Goal: Communication & Community: Answer question/provide support

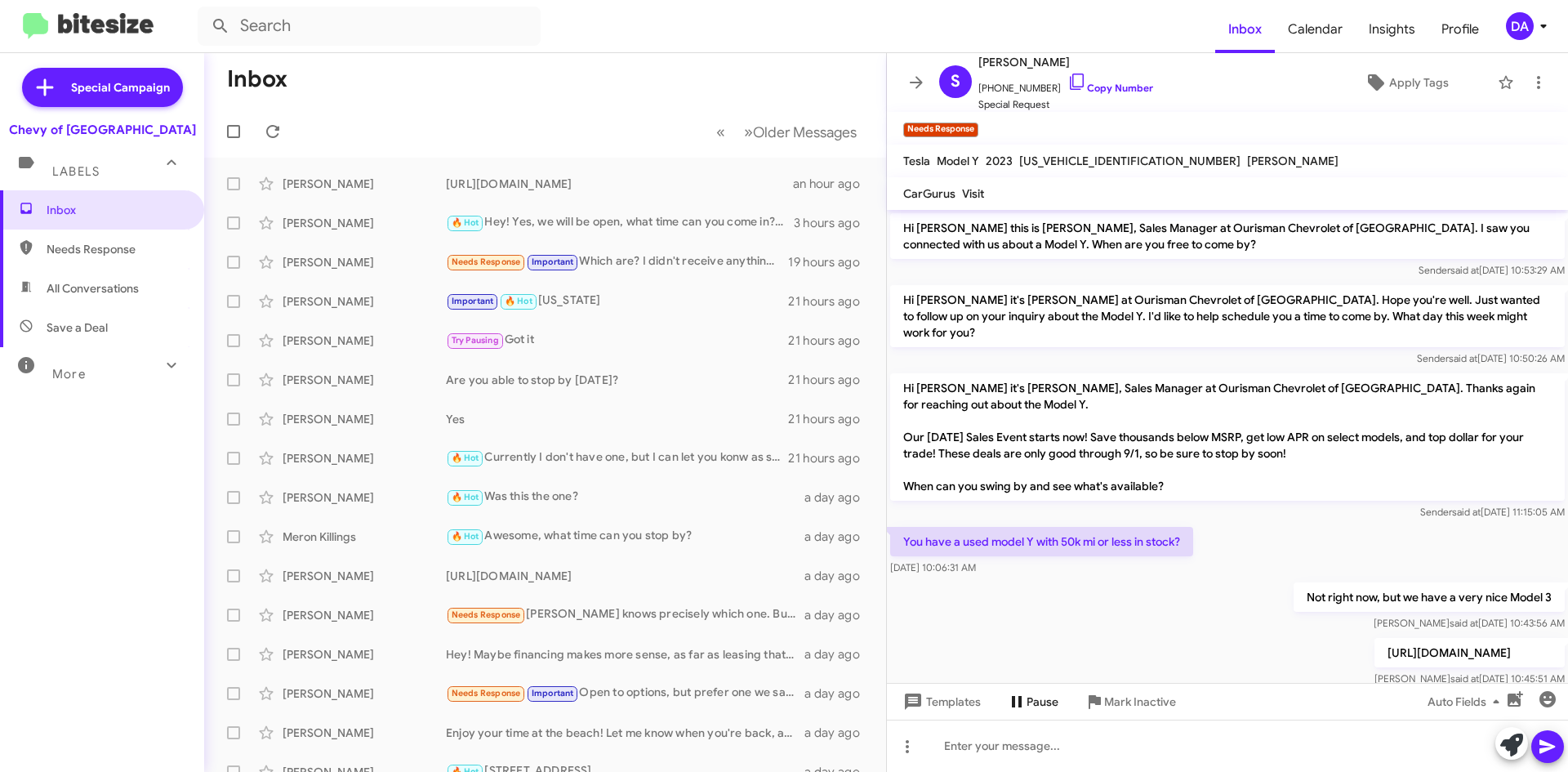
scroll to position [16, 0]
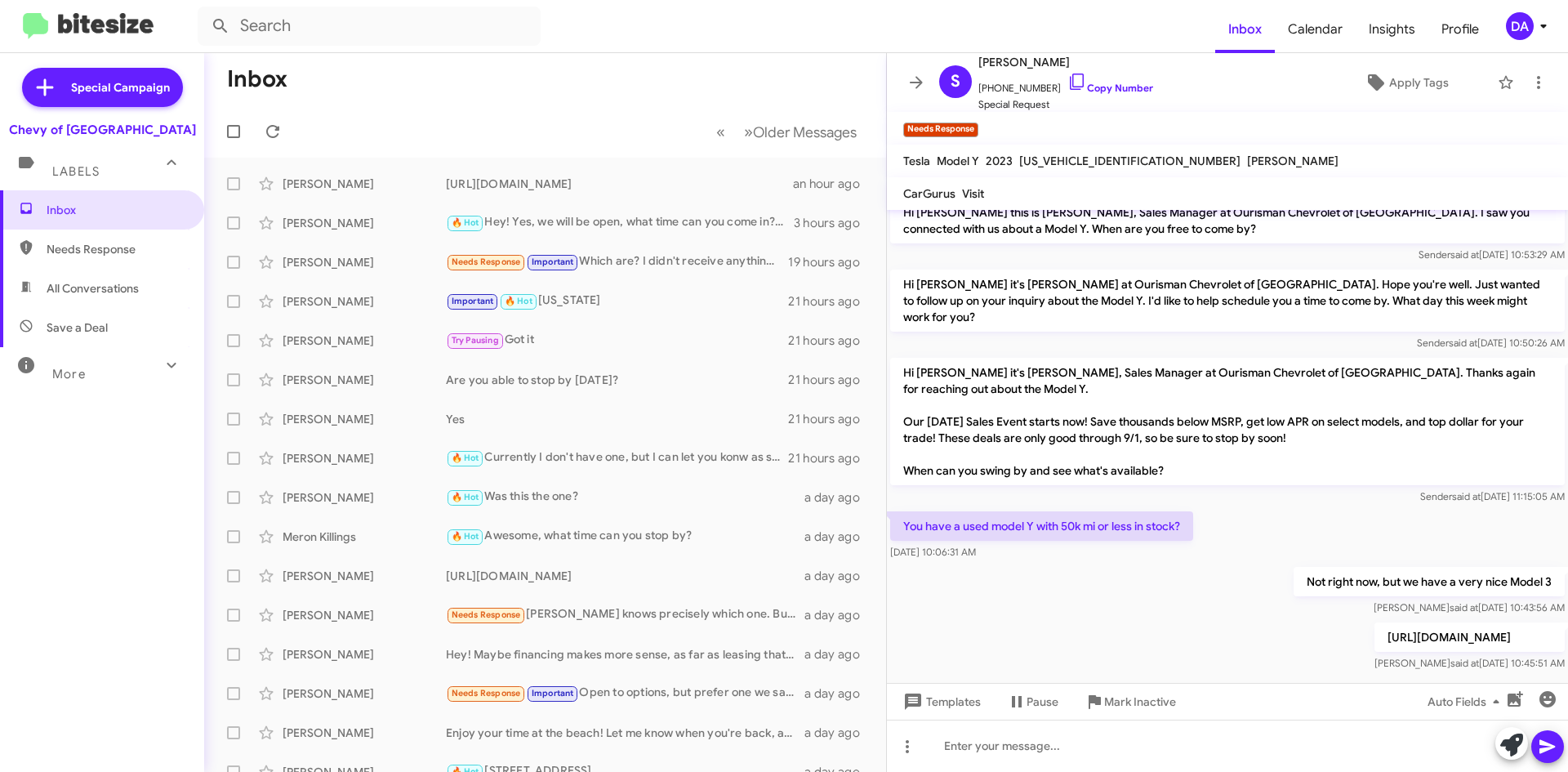
click at [57, 430] on div "Inbox Needs Response All Conversations Save a Deal More Important 🔥 Hot Appoint…" at bounding box center [102, 422] width 204 height 463
click at [119, 447] on div "Inbox Needs Response All Conversations Save a Deal More Important 🔥 Hot Appoint…" at bounding box center [102, 422] width 204 height 463
click at [285, 132] on span at bounding box center [273, 131] width 33 height 19
click at [477, 93] on mat-toolbar-row "Inbox" at bounding box center [545, 79] width 682 height 52
click at [63, 473] on div "Inbox Needs Response All Conversations Save a Deal More Important 🔥 Hot Appoint…" at bounding box center [102, 422] width 204 height 463
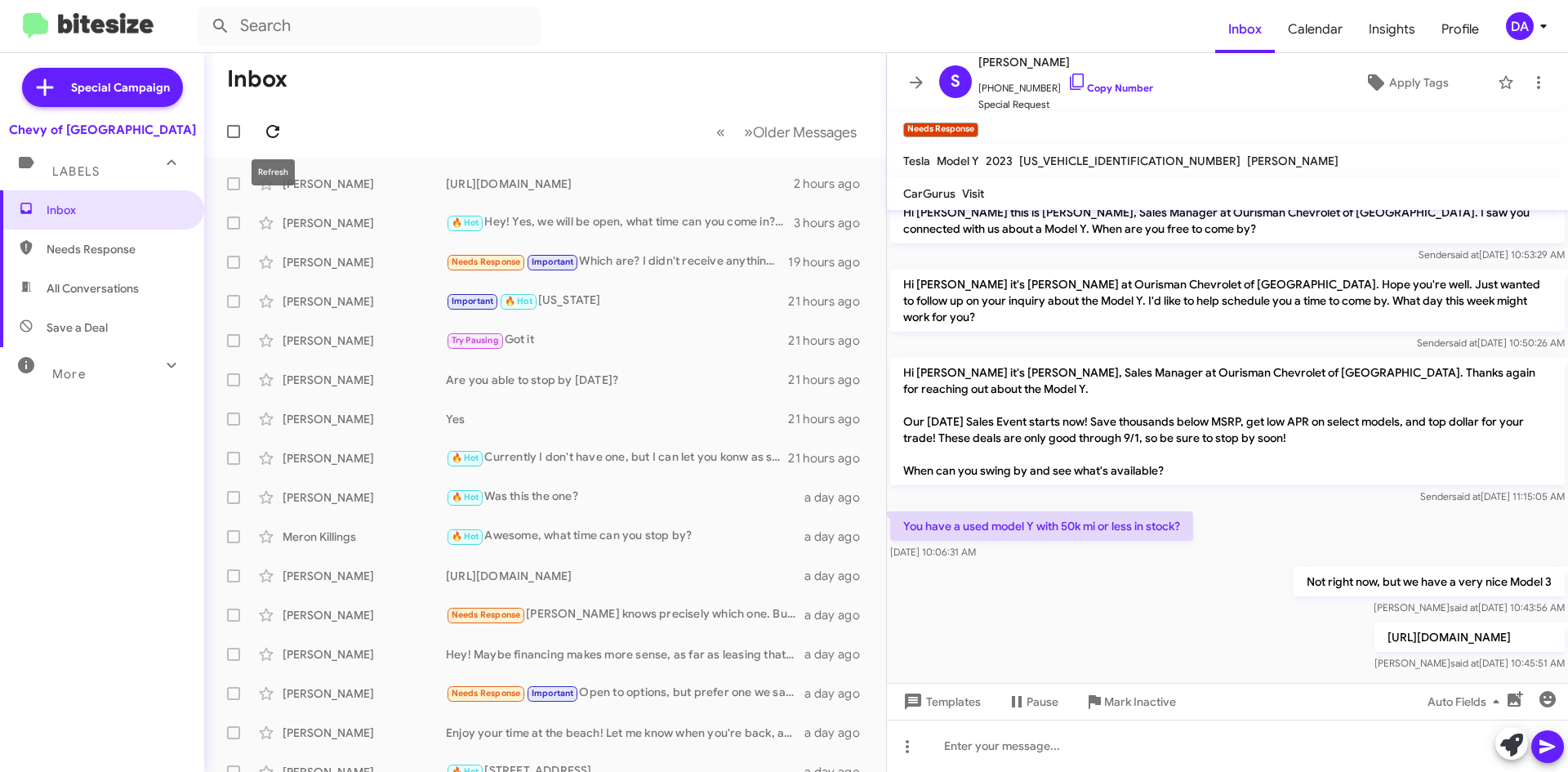
click at [283, 133] on span at bounding box center [273, 131] width 33 height 19
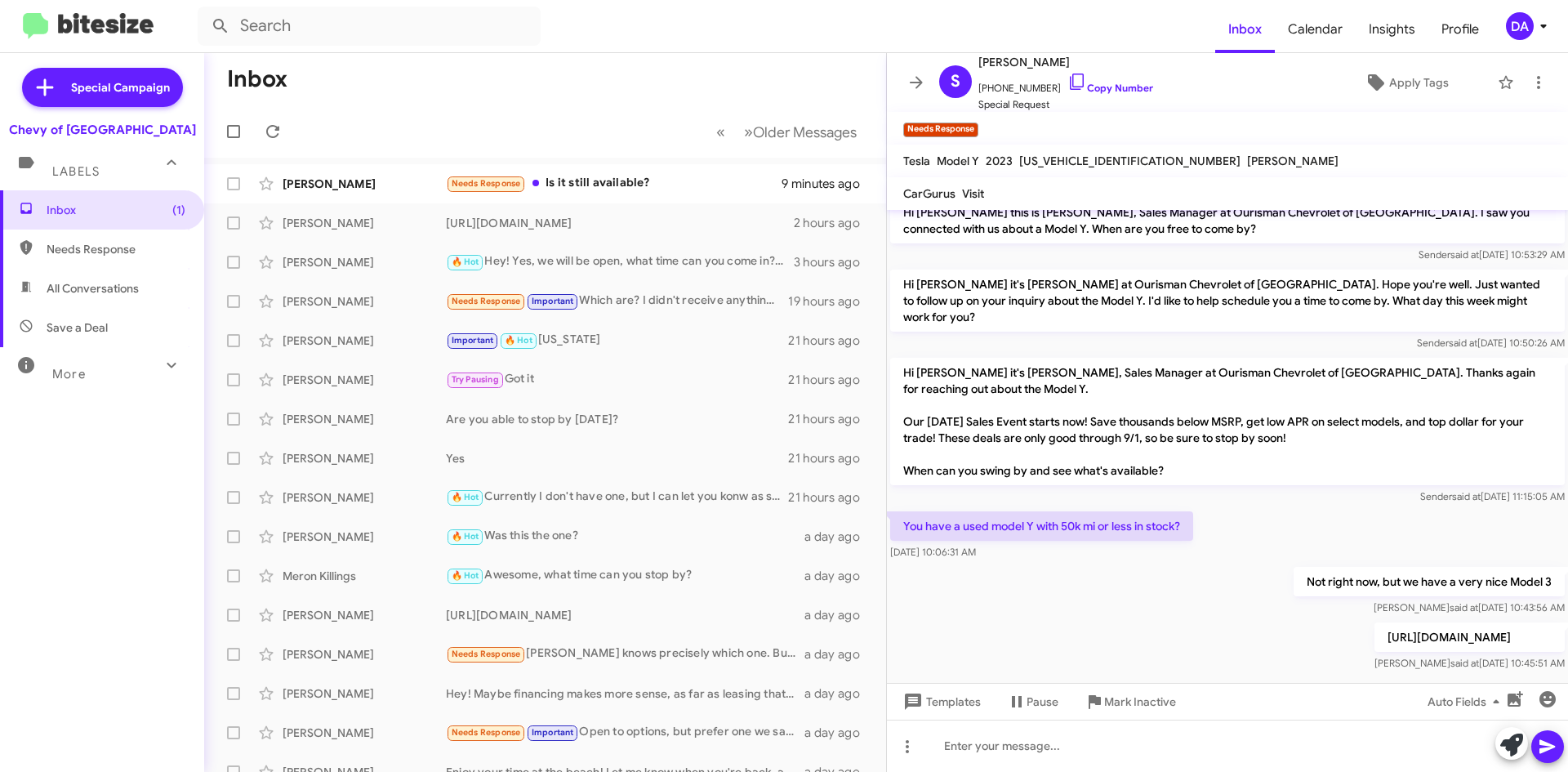
click at [111, 448] on div "Inbox (1) Needs Response All Conversations Save a Deal More Important 🔥 Hot App…" at bounding box center [102, 422] width 204 height 463
click at [91, 419] on div "Inbox (1) Needs Response All Conversations Save a Deal More Important 🔥 Hot App…" at bounding box center [102, 422] width 204 height 463
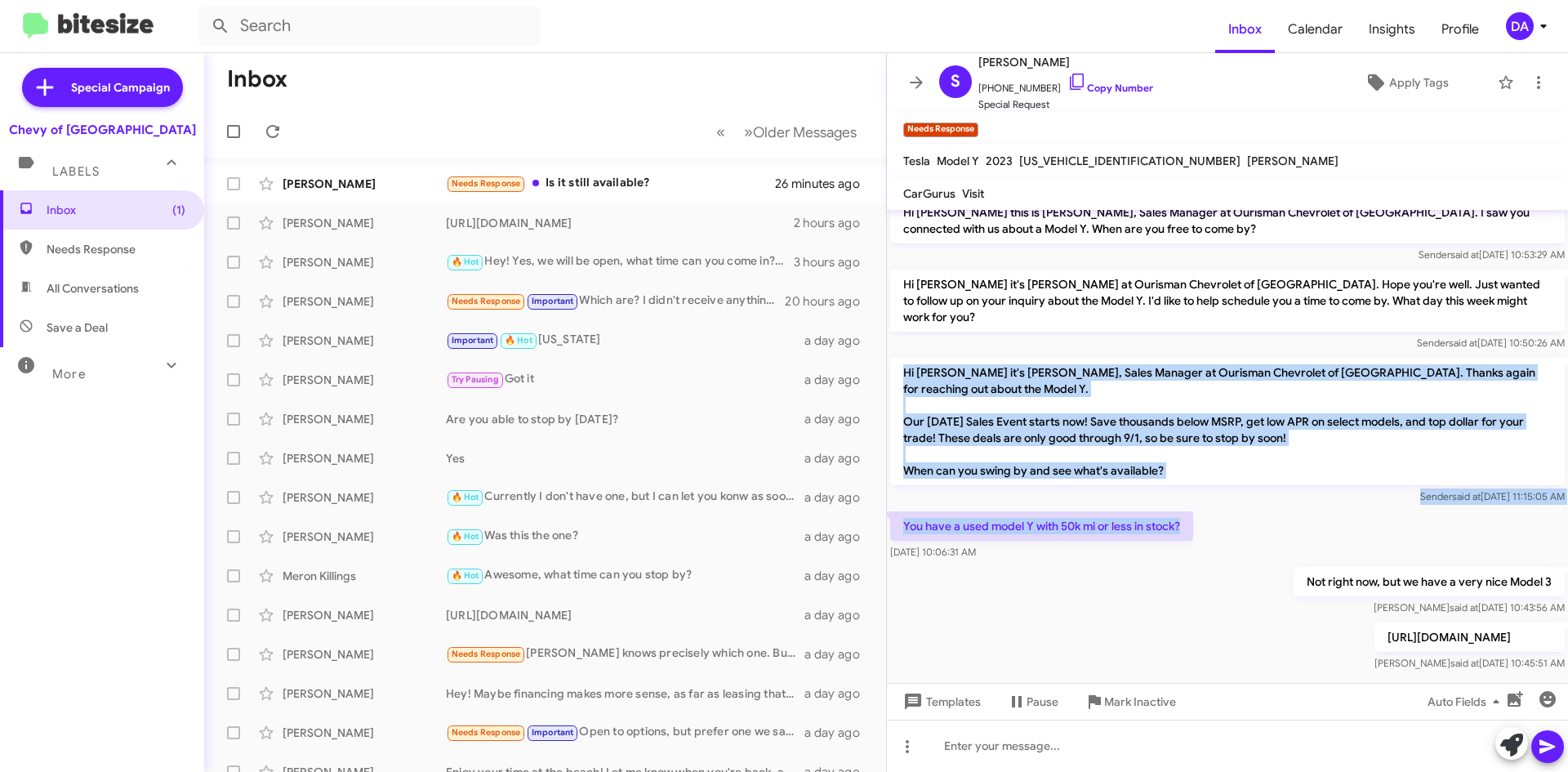
drag, startPoint x: 1192, startPoint y: 513, endPoint x: 903, endPoint y: 354, distance: 329.9
click at [903, 354] on div "Hi [PERSON_NAME] this is [PERSON_NAME], Sales Manager at Ourisman Chevrolet of …" at bounding box center [1227, 435] width 681 height 480
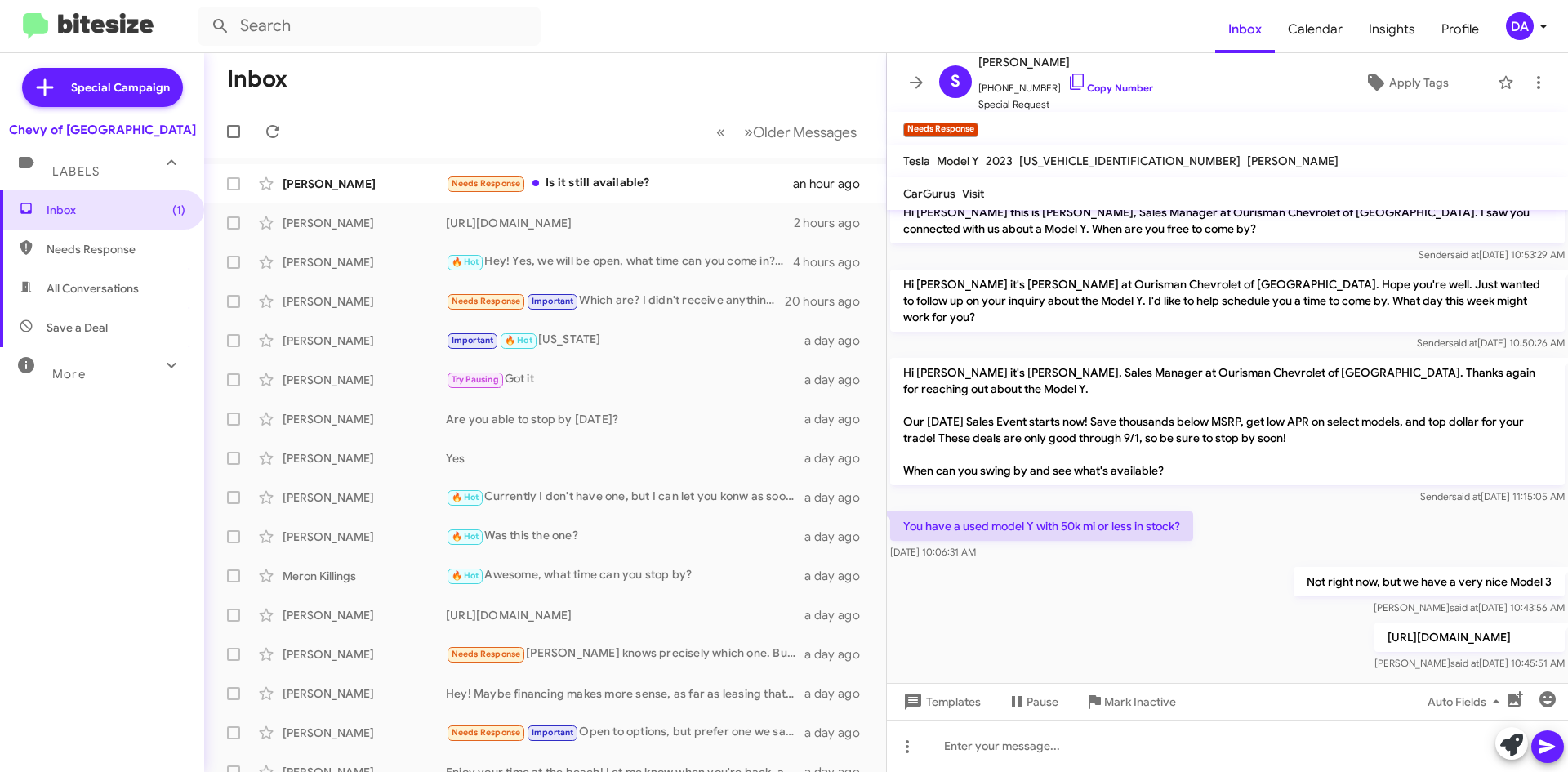
click at [129, 475] on div "Inbox (1) Needs Response All Conversations Save a Deal More Important 🔥 Hot App…" at bounding box center [102, 422] width 204 height 463
click at [97, 475] on div "Inbox (1) Needs Response All Conversations Save a Deal More Important 🔥 Hot App…" at bounding box center [102, 422] width 204 height 463
click at [269, 131] on icon at bounding box center [272, 131] width 19 height 19
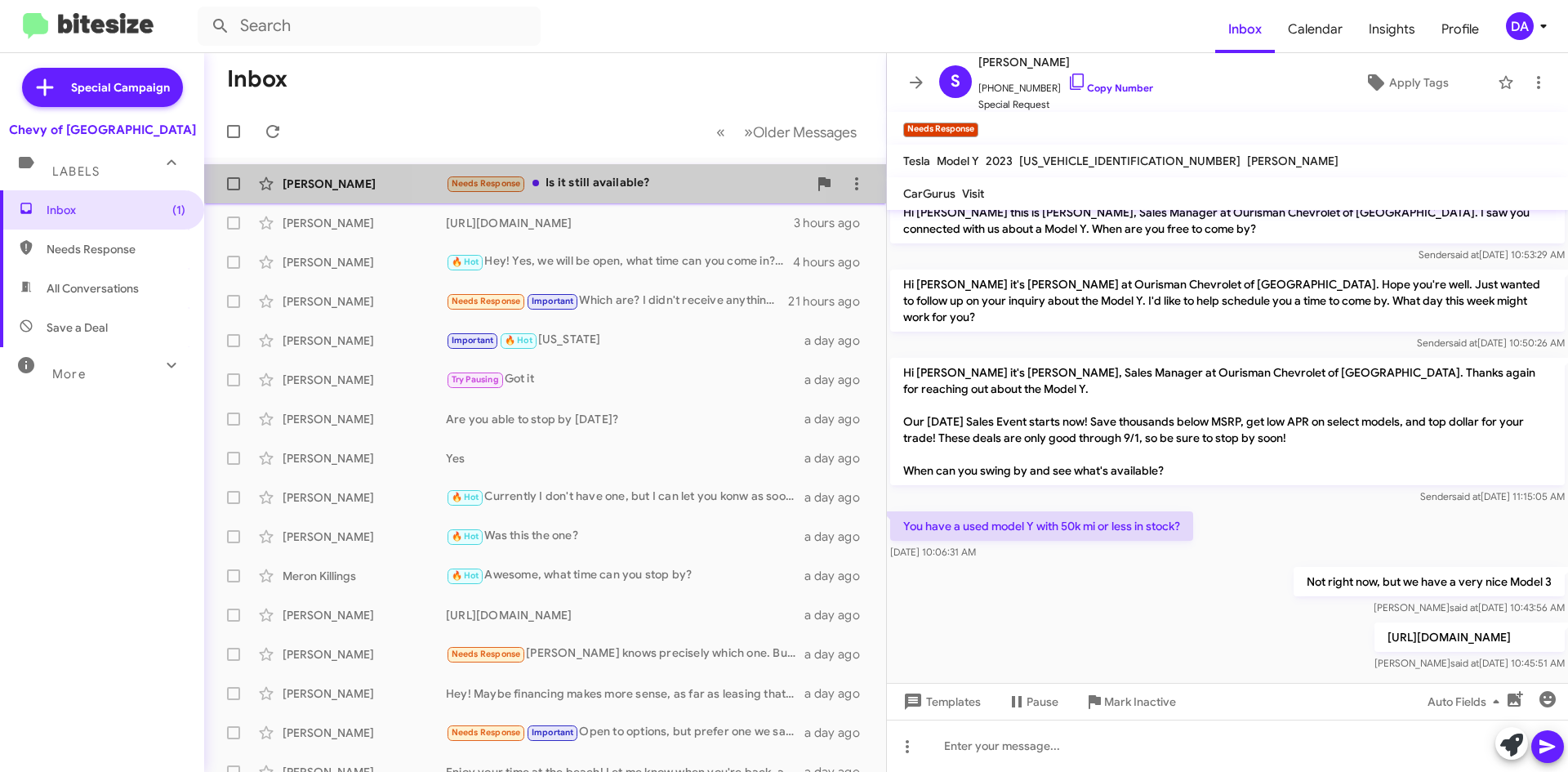
click at [571, 178] on div "Needs Response Is it still available?" at bounding box center [627, 183] width 362 height 18
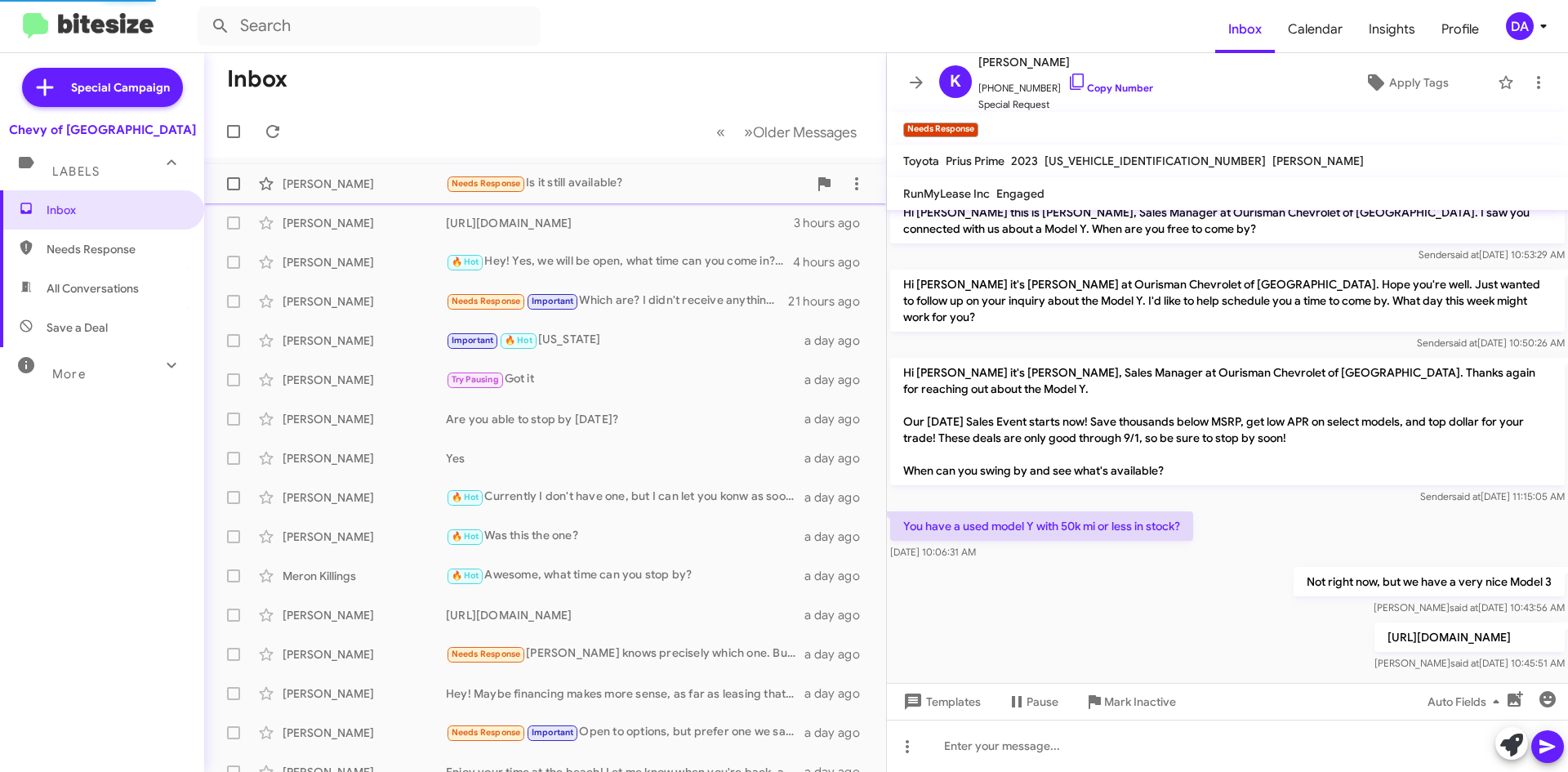
scroll to position [782, 0]
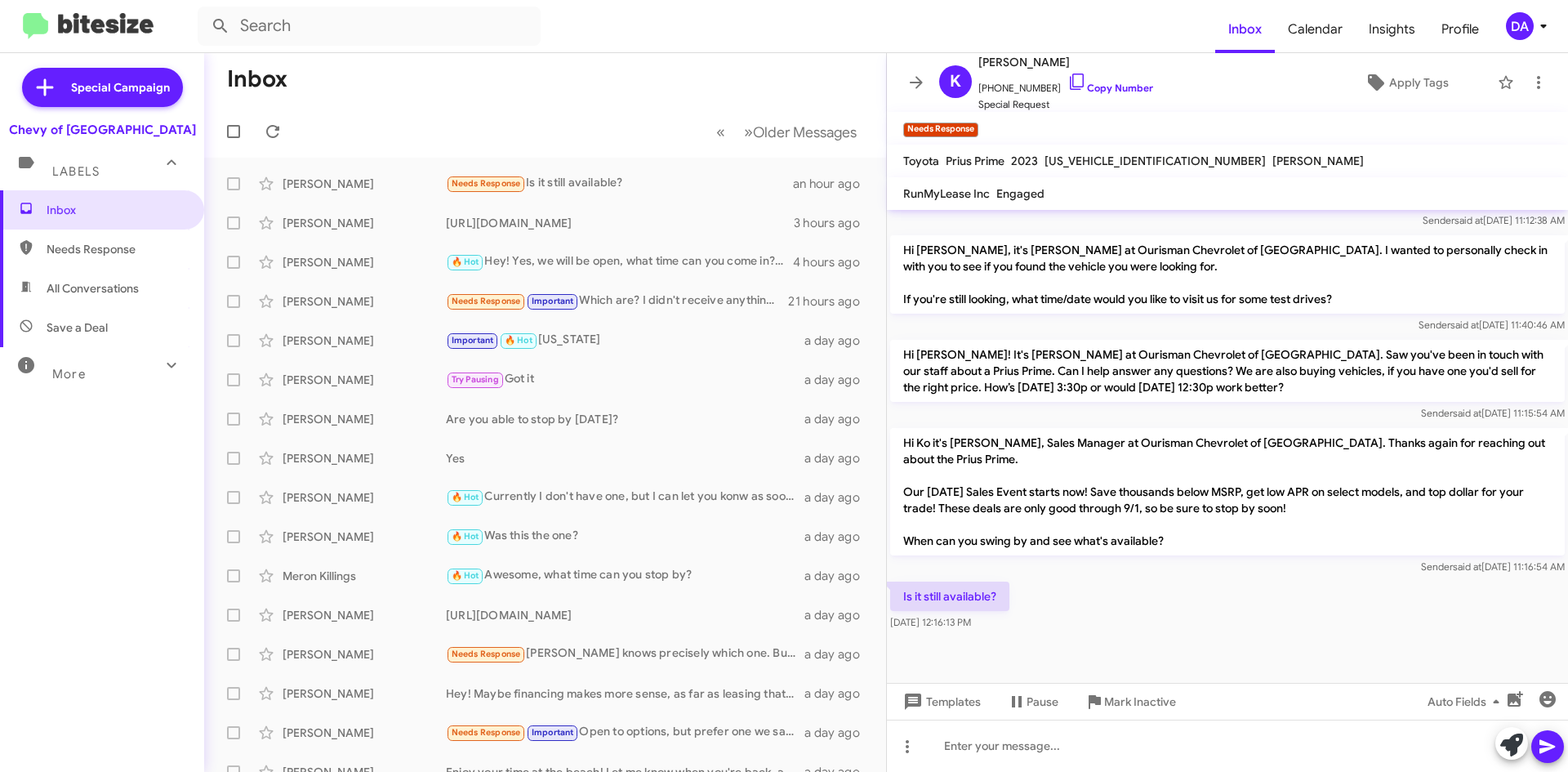
click at [1320, 713] on div "Templates Pause Mark Inactive Auto Fields" at bounding box center [1227, 701] width 681 height 37
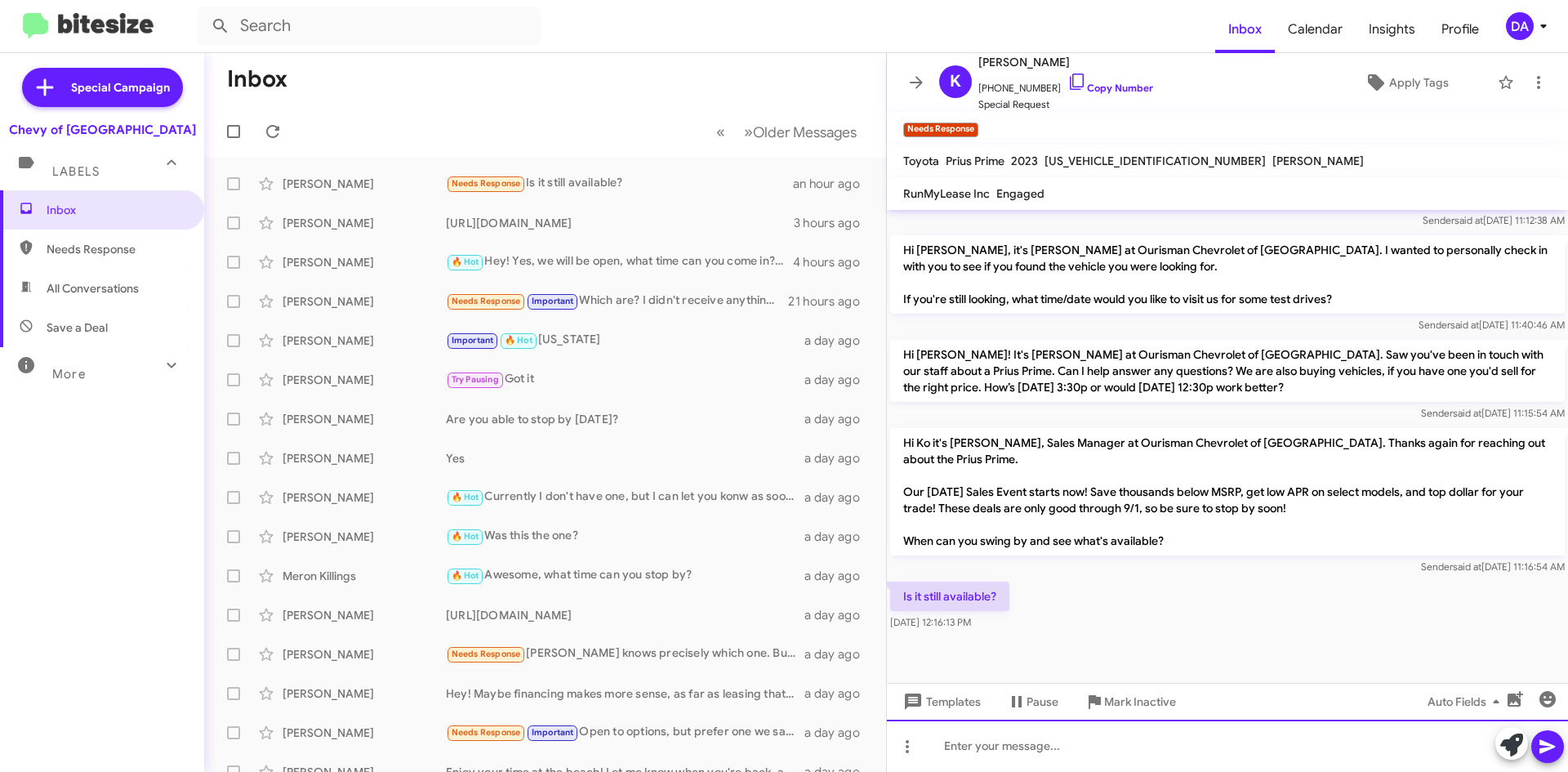
click at [1179, 748] on div at bounding box center [1227, 745] width 681 height 52
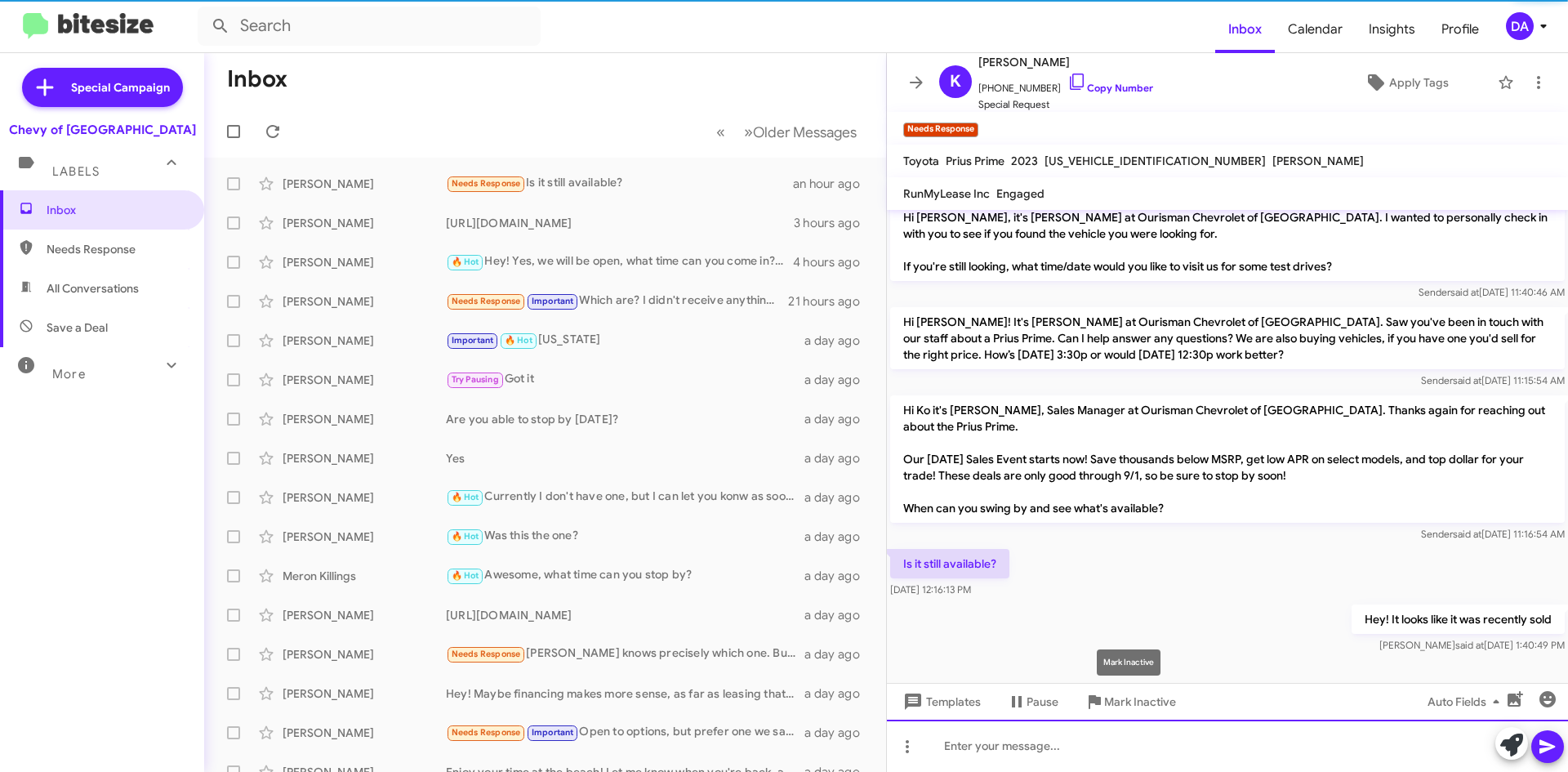
scroll to position [0, 0]
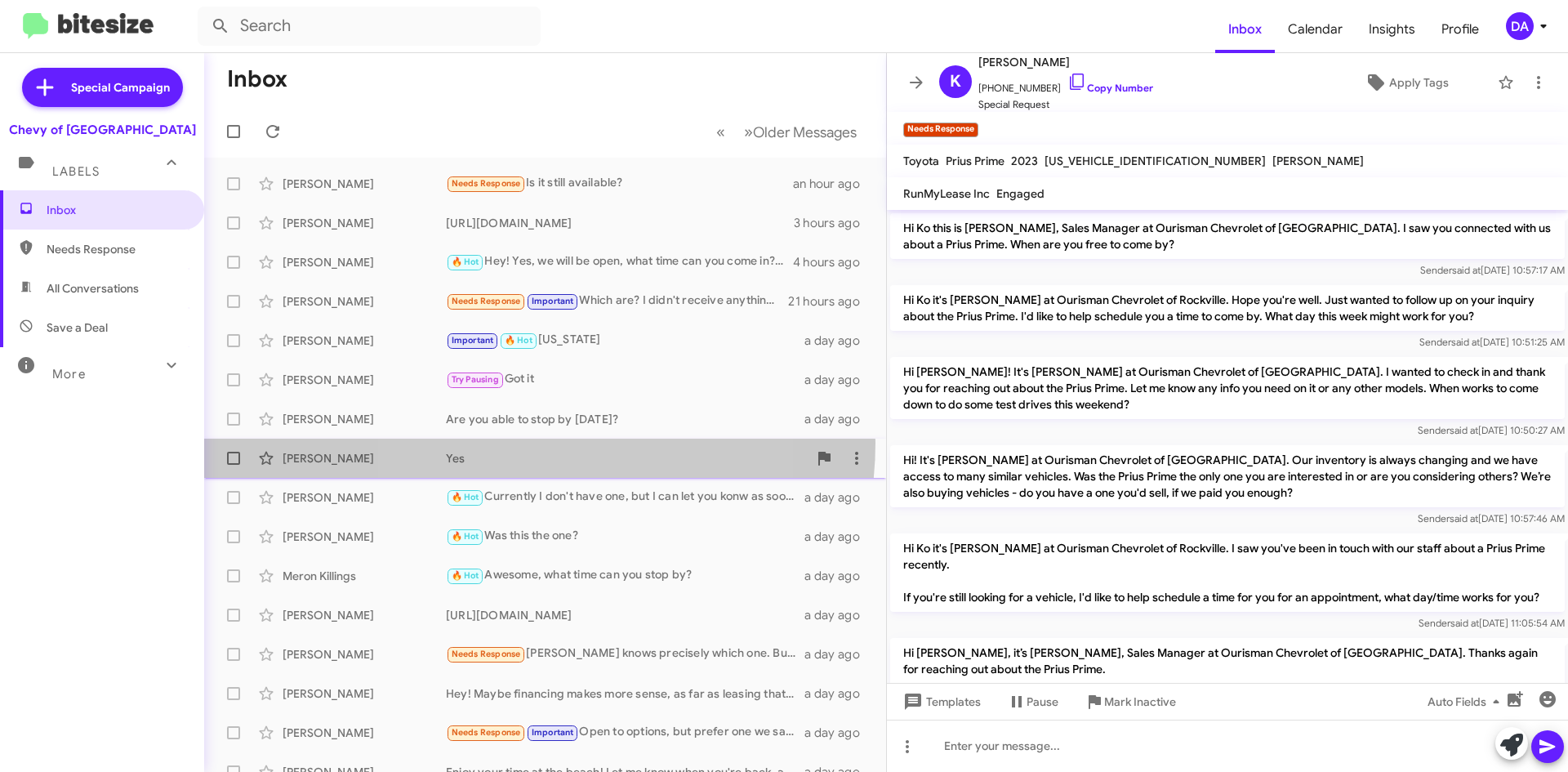
drag, startPoint x: 522, startPoint y: 443, endPoint x: 536, endPoint y: 437, distance: 15.2
click at [522, 444] on div "[PERSON_NAME] Yes a day ago" at bounding box center [545, 458] width 656 height 33
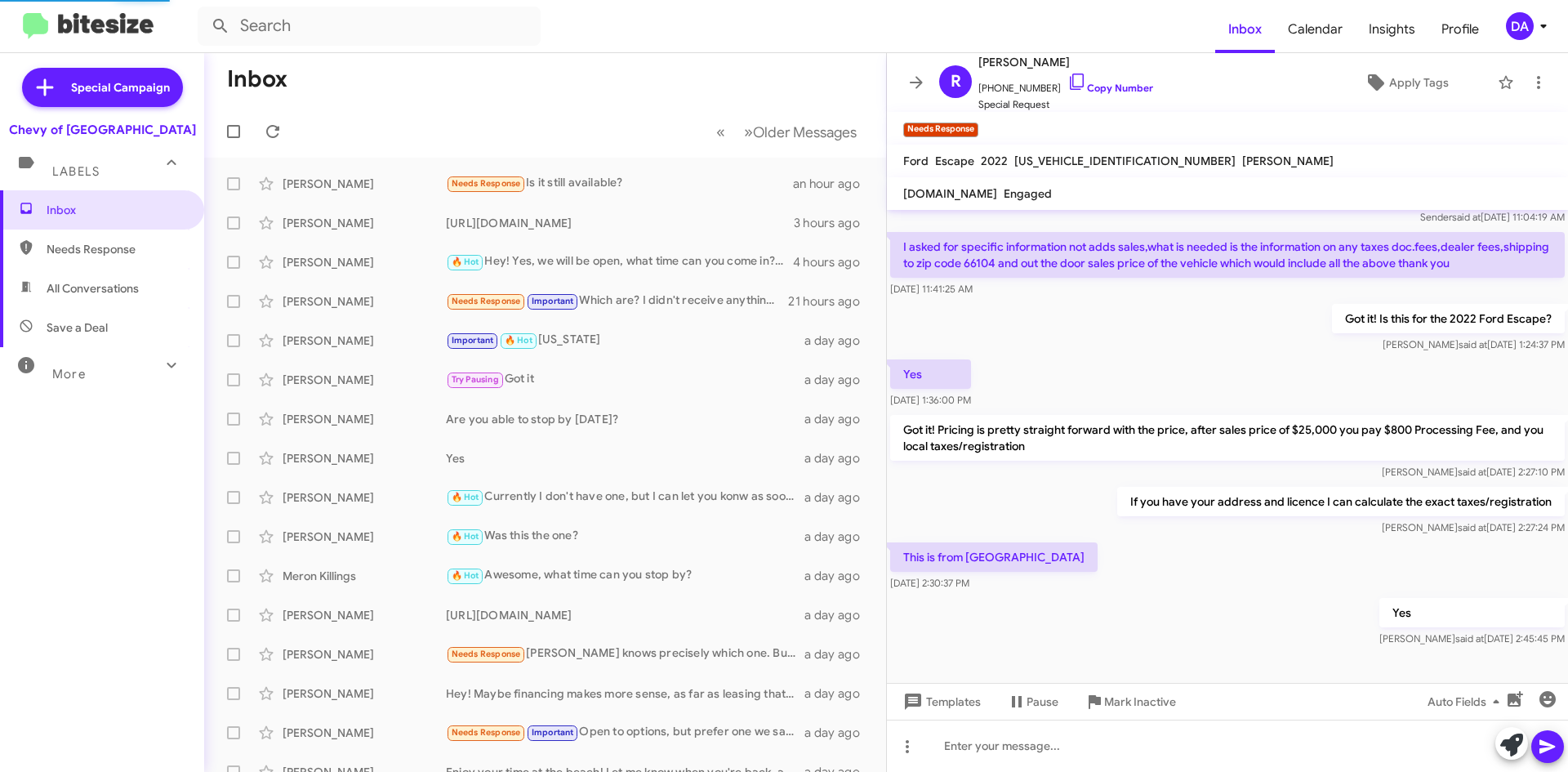
scroll to position [102, 0]
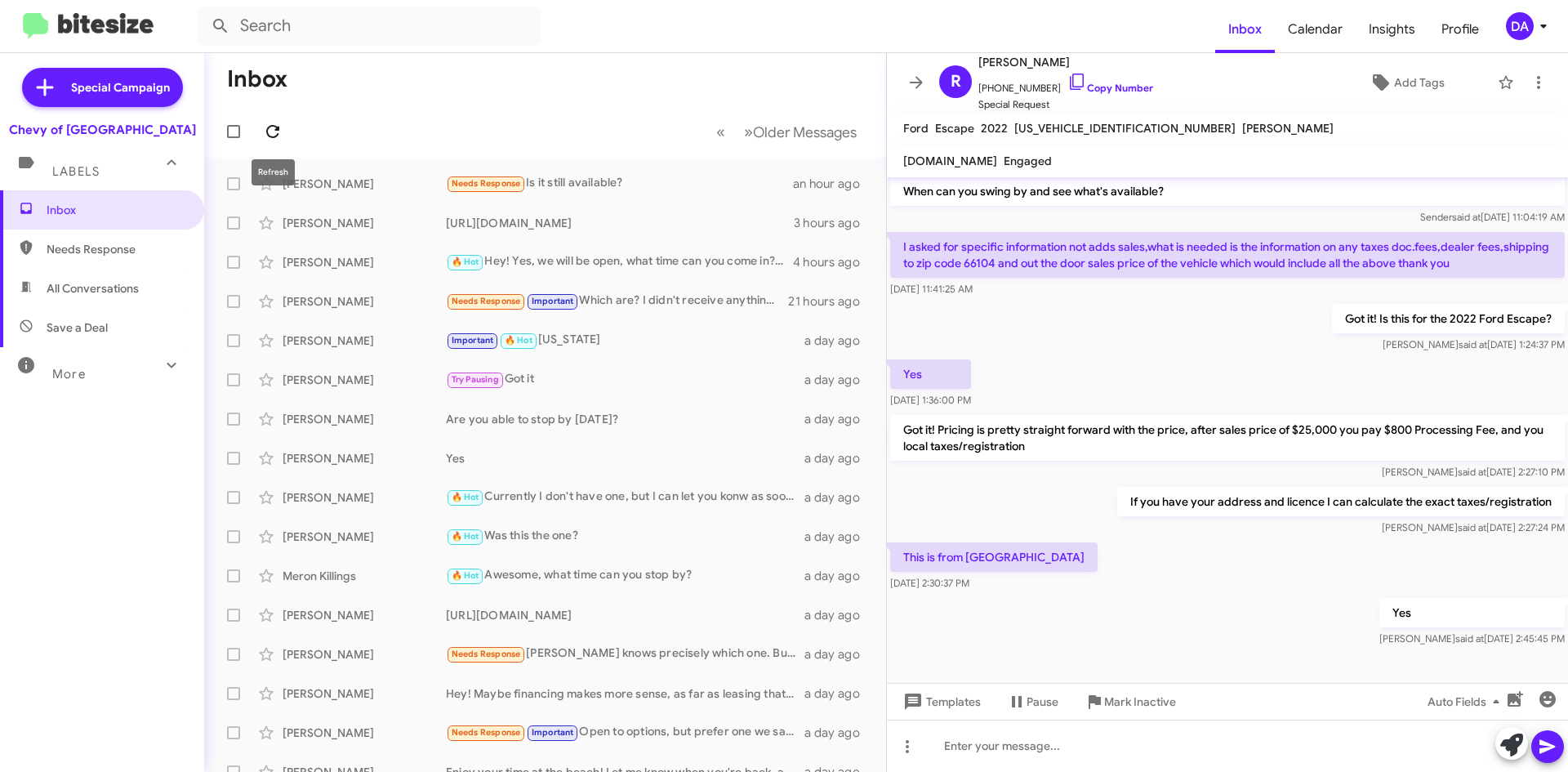
click at [276, 127] on icon at bounding box center [273, 131] width 13 height 13
click at [718, 301] on div "Needs Response Important Which are? I didn't receive anything! In fact, you've …" at bounding box center [627, 301] width 362 height 18
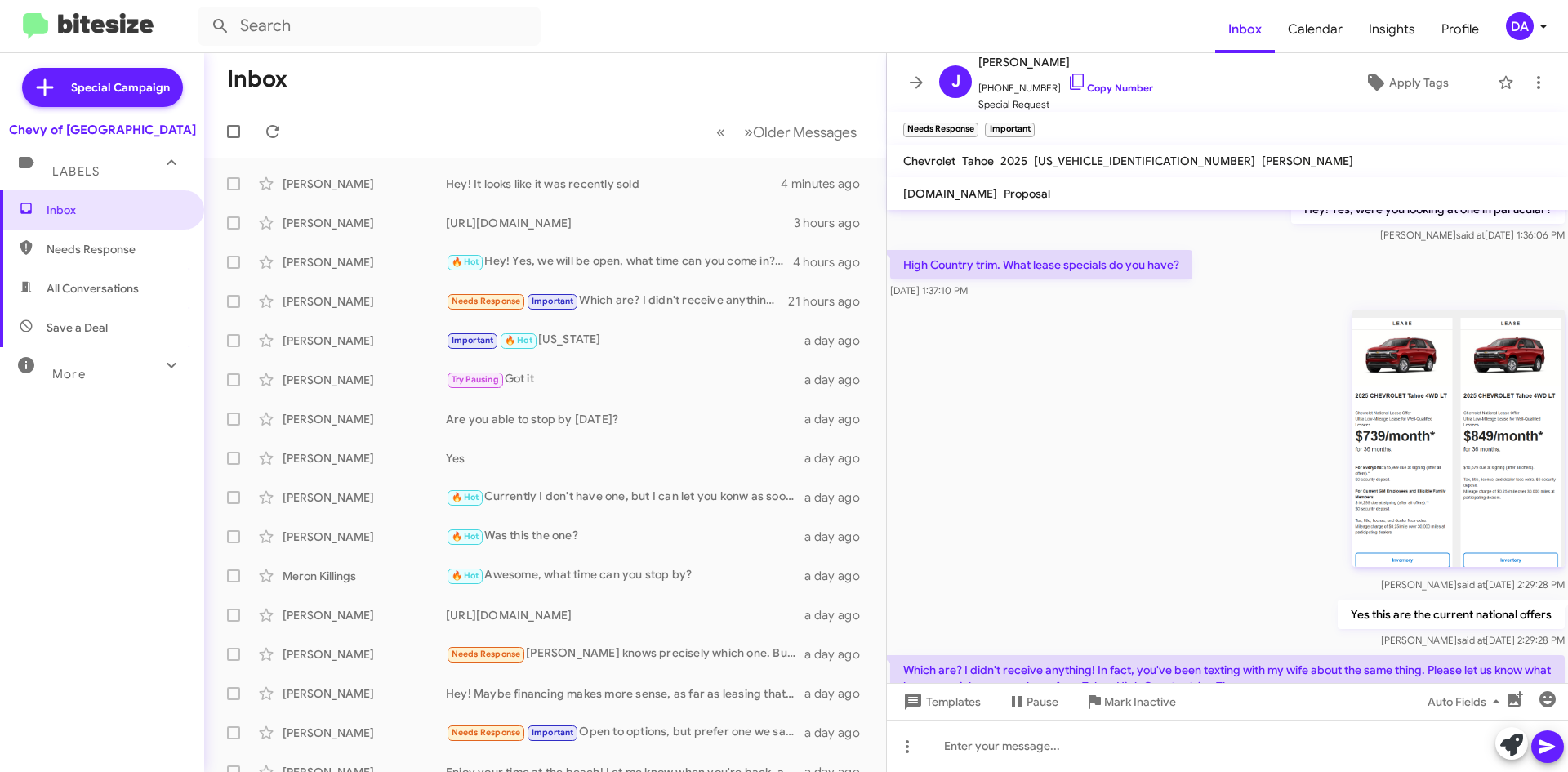
scroll to position [542, 0]
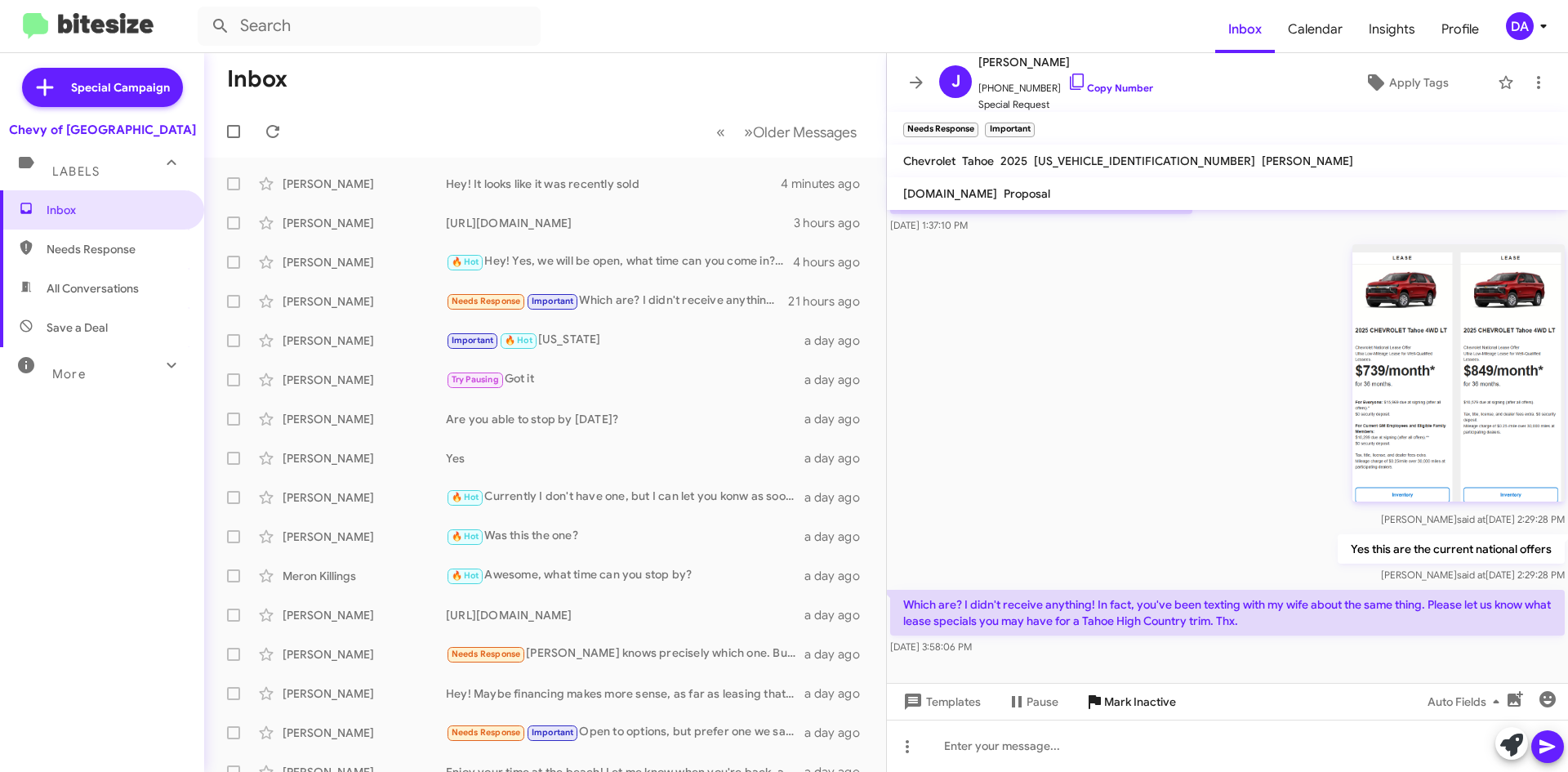
click at [1146, 693] on span "Mark Inactive" at bounding box center [1140, 701] width 71 height 29
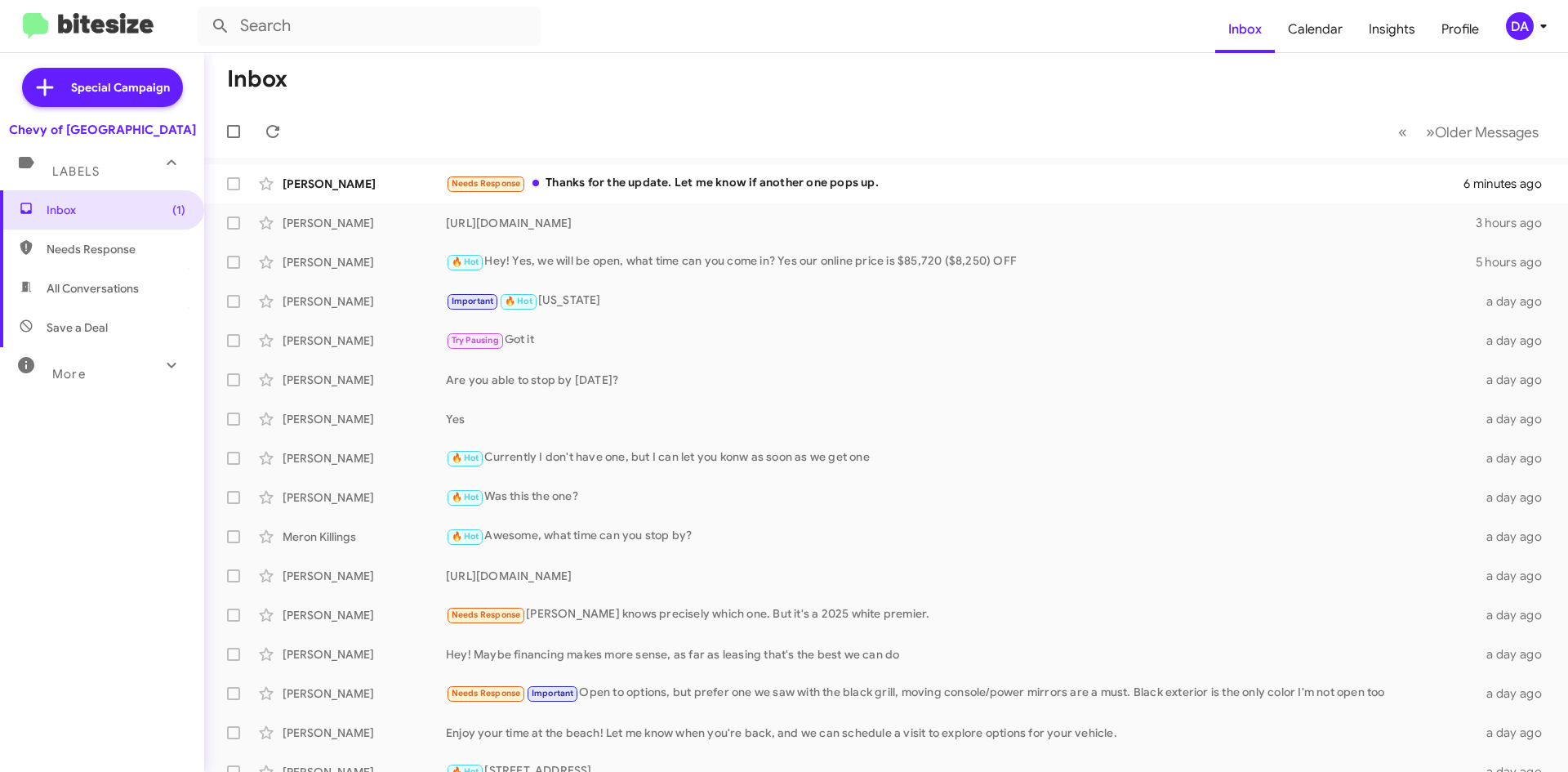
click at [148, 439] on div "Inbox (1) Needs Response All Conversations Save a Deal More Important 🔥 Hot App…" at bounding box center [102, 422] width 204 height 463
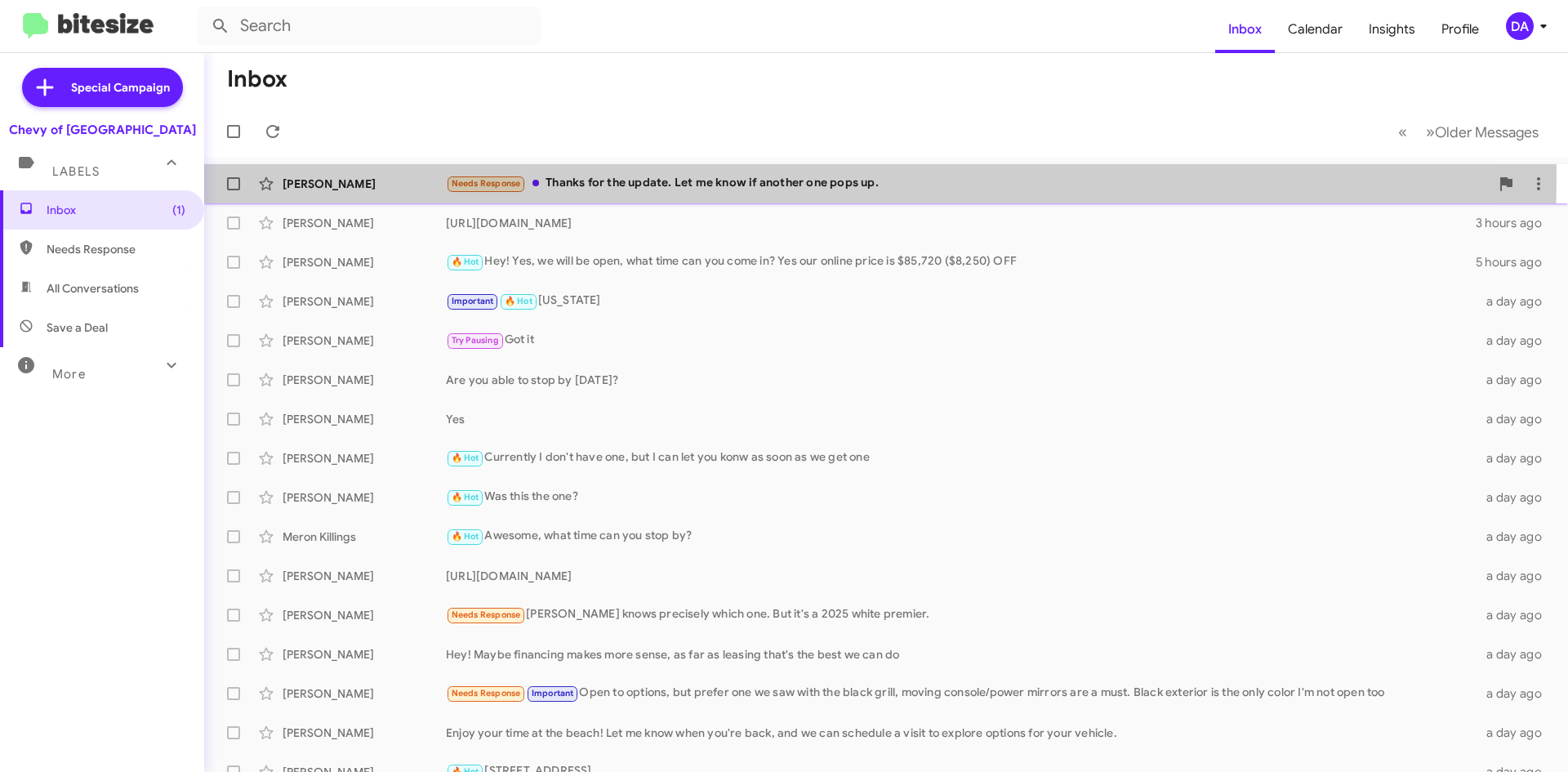
click at [696, 176] on div "Needs Response Thanks for the update. Let me know if another one pops up." at bounding box center [968, 183] width 1044 height 18
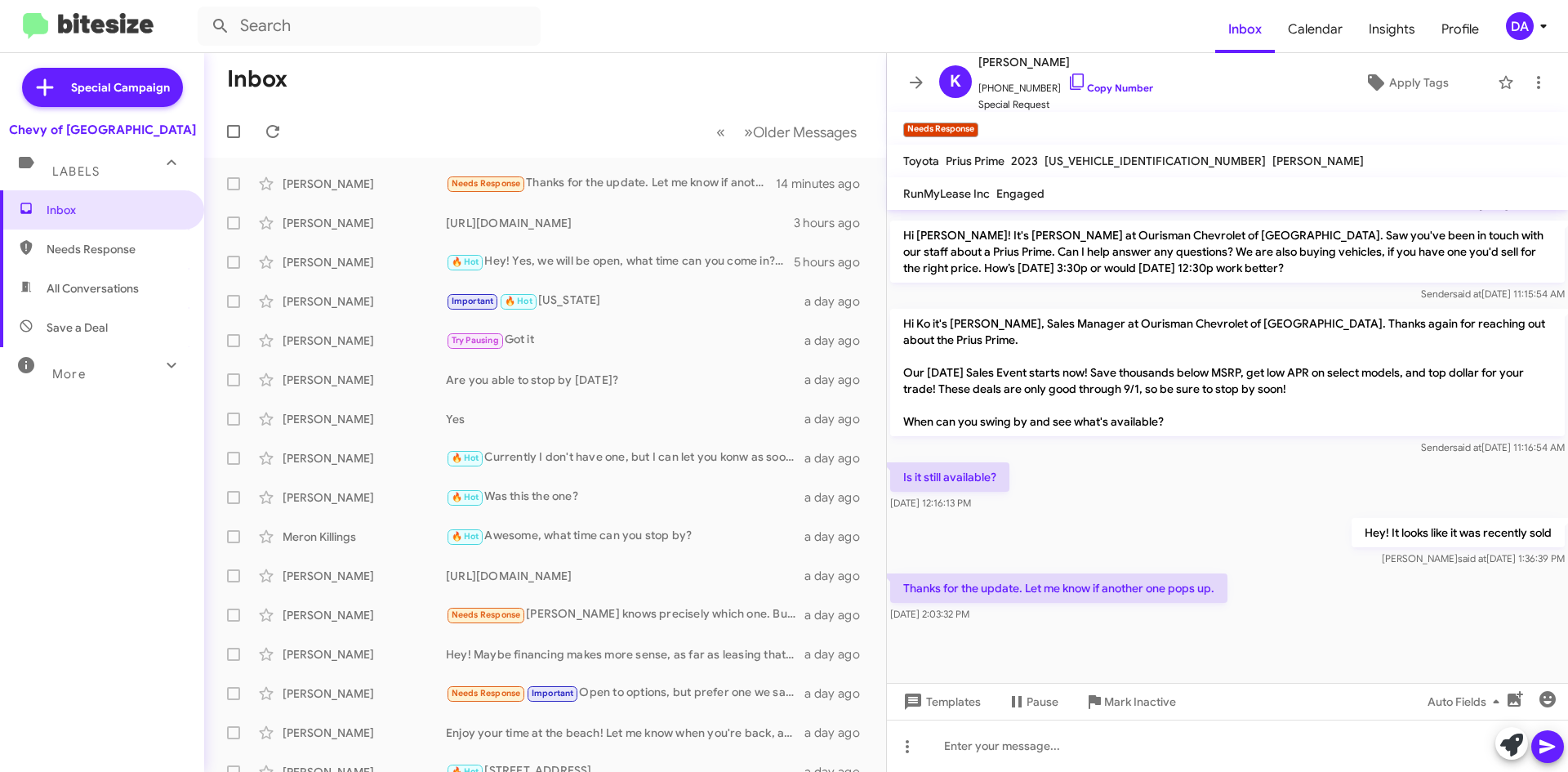
scroll to position [901, 0]
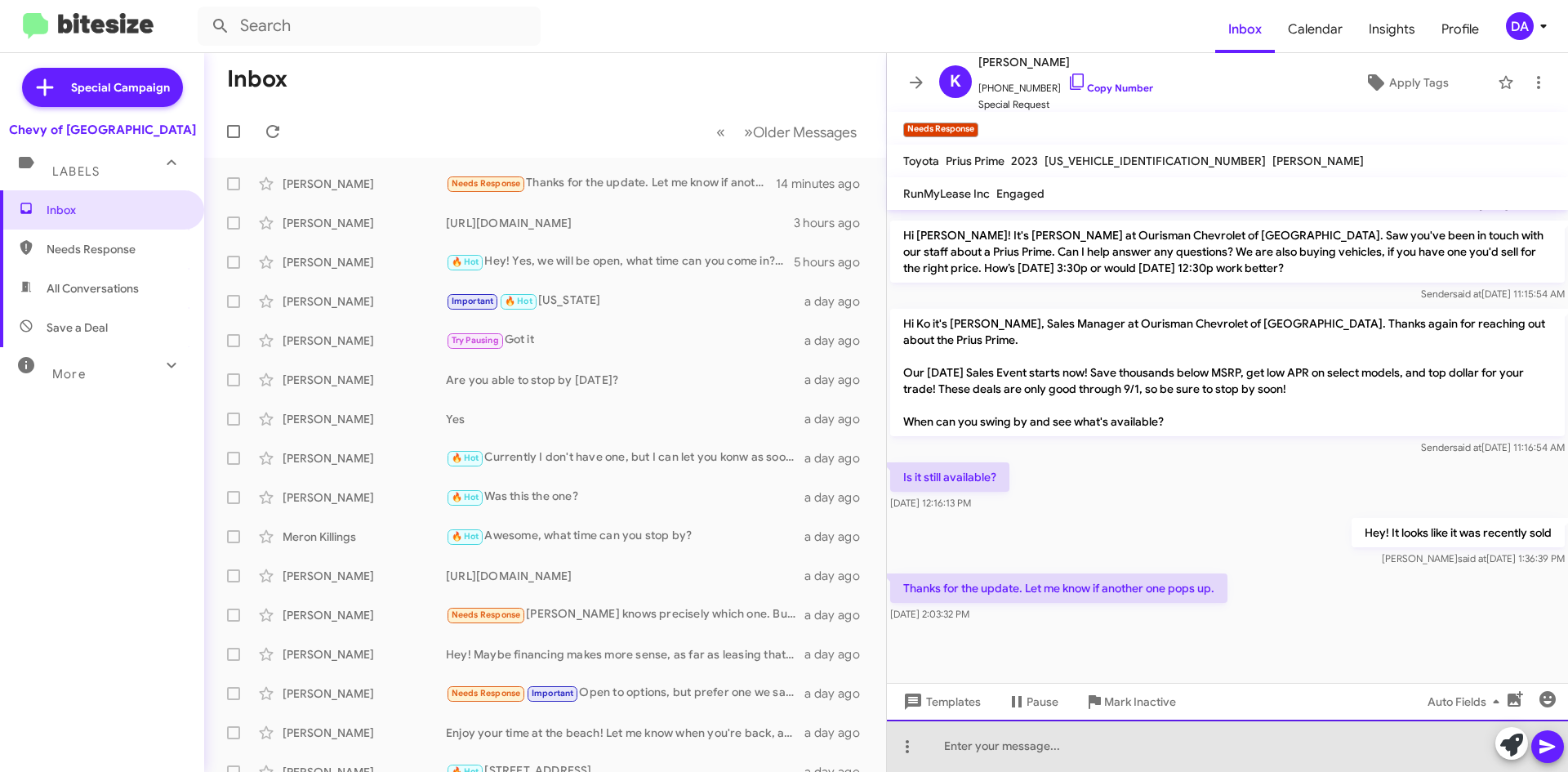
click at [1058, 751] on div at bounding box center [1227, 745] width 681 height 52
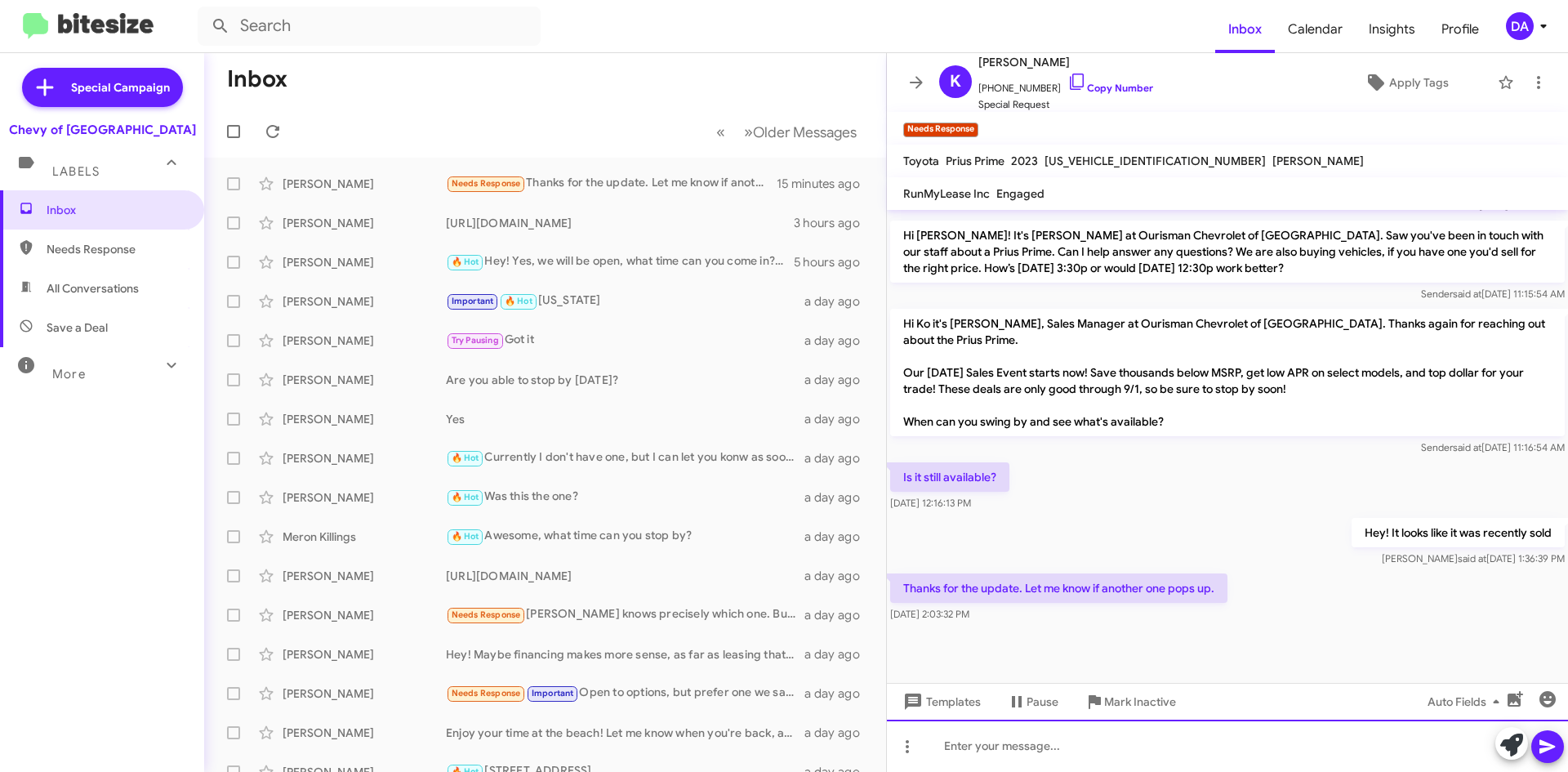
click at [1114, 765] on div at bounding box center [1227, 745] width 681 height 52
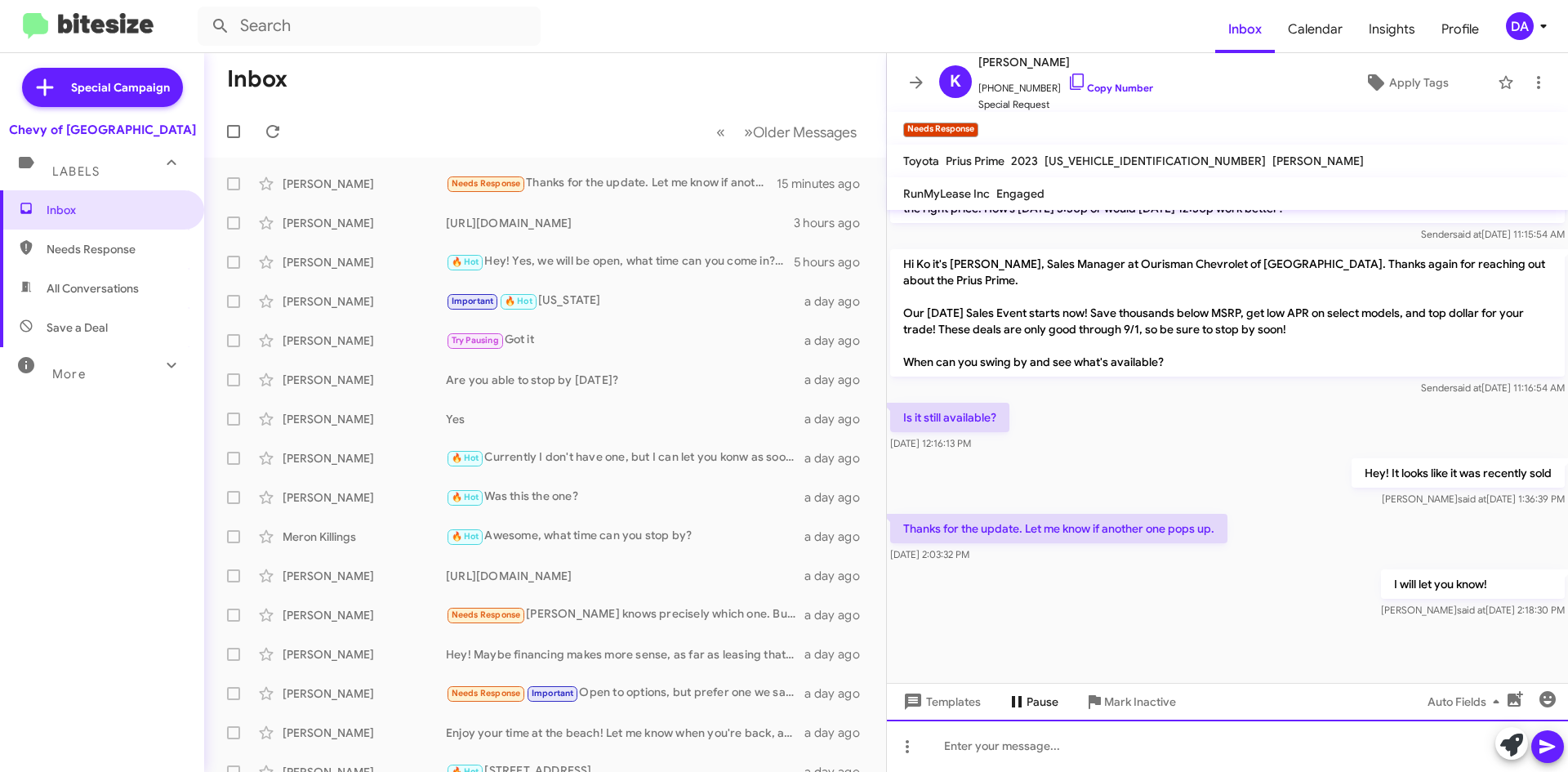
scroll to position [961, 0]
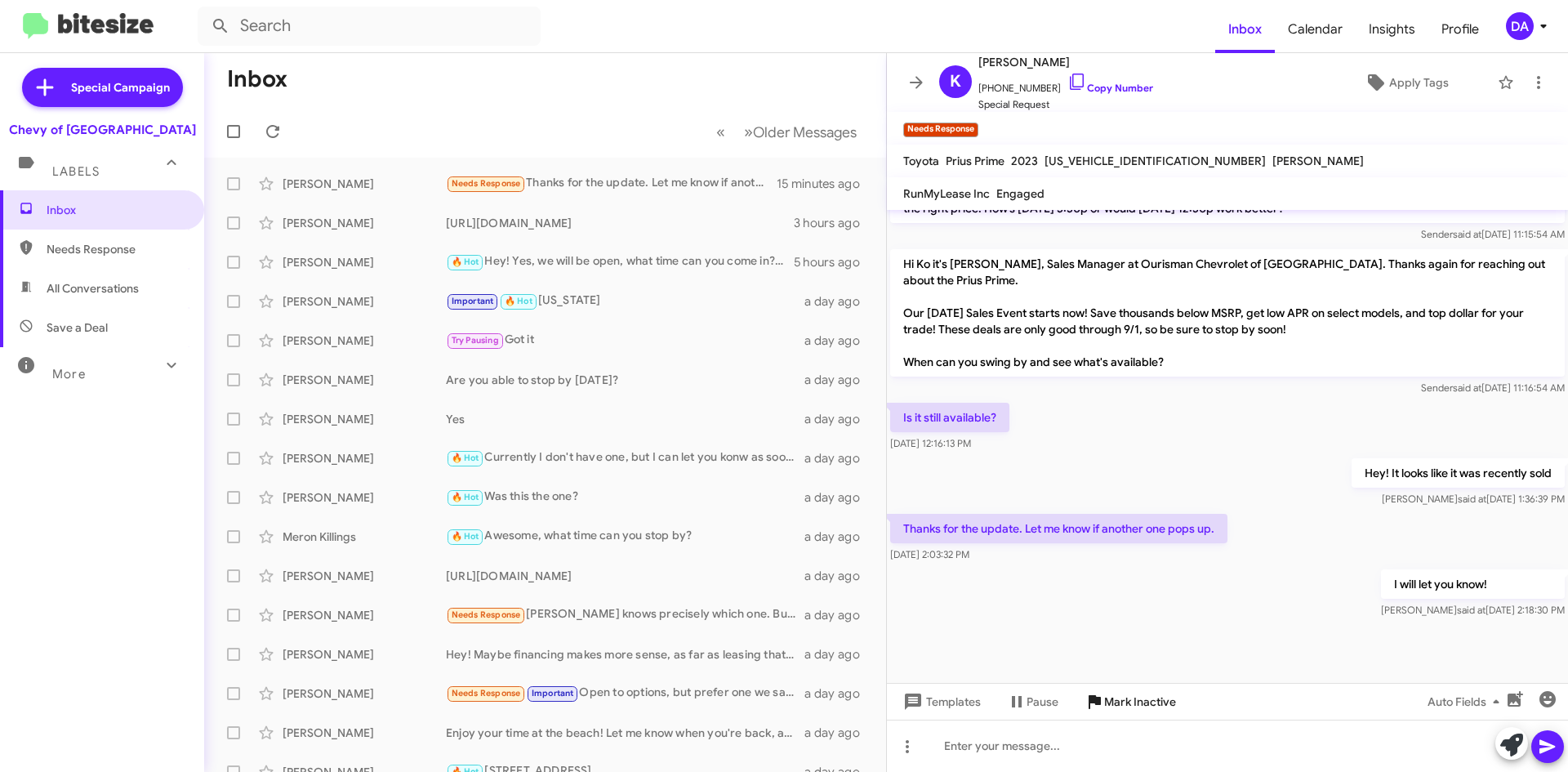
click at [1140, 699] on span "Mark Inactive" at bounding box center [1140, 701] width 71 height 29
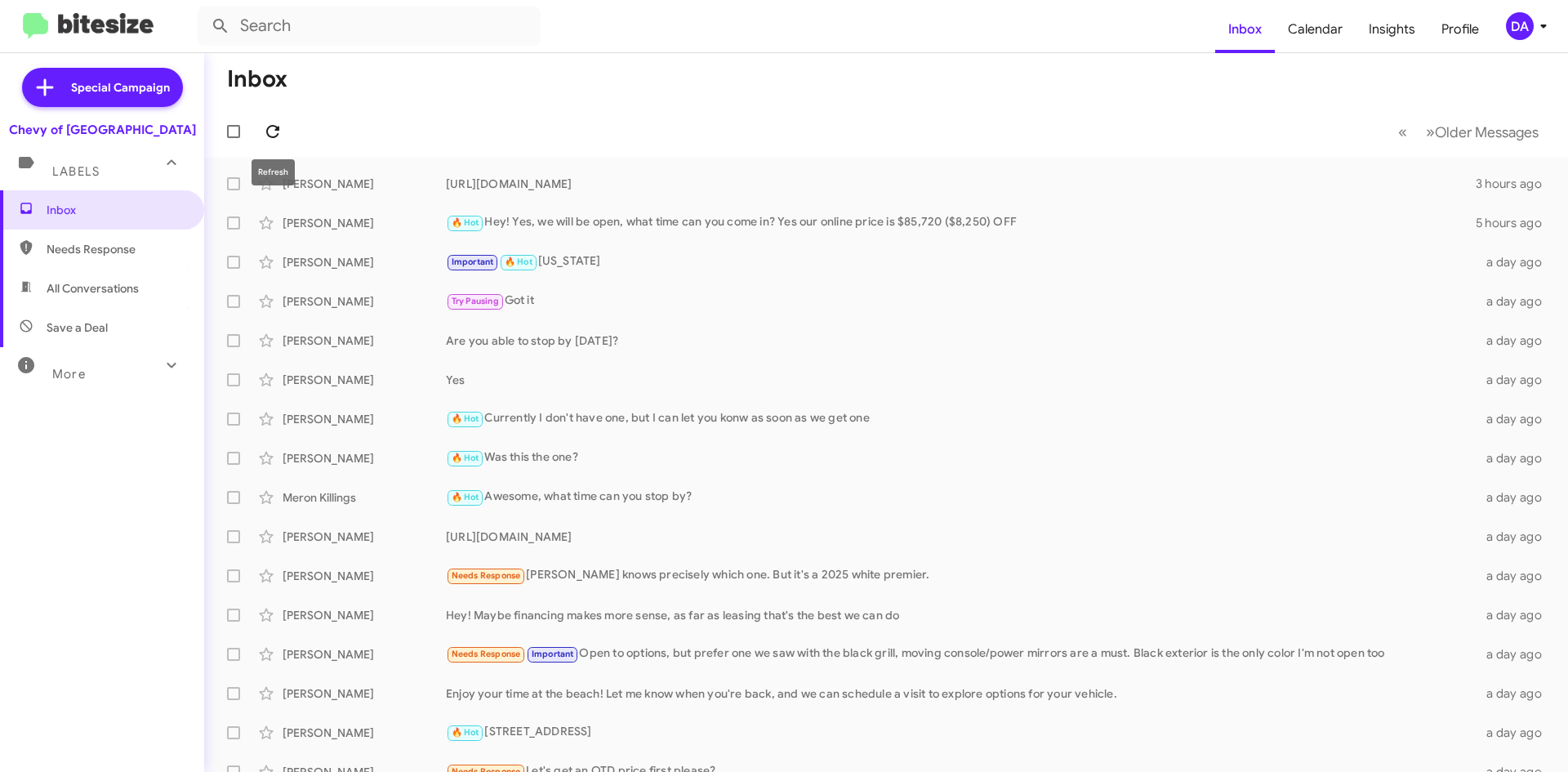
click at [286, 131] on span at bounding box center [273, 131] width 33 height 19
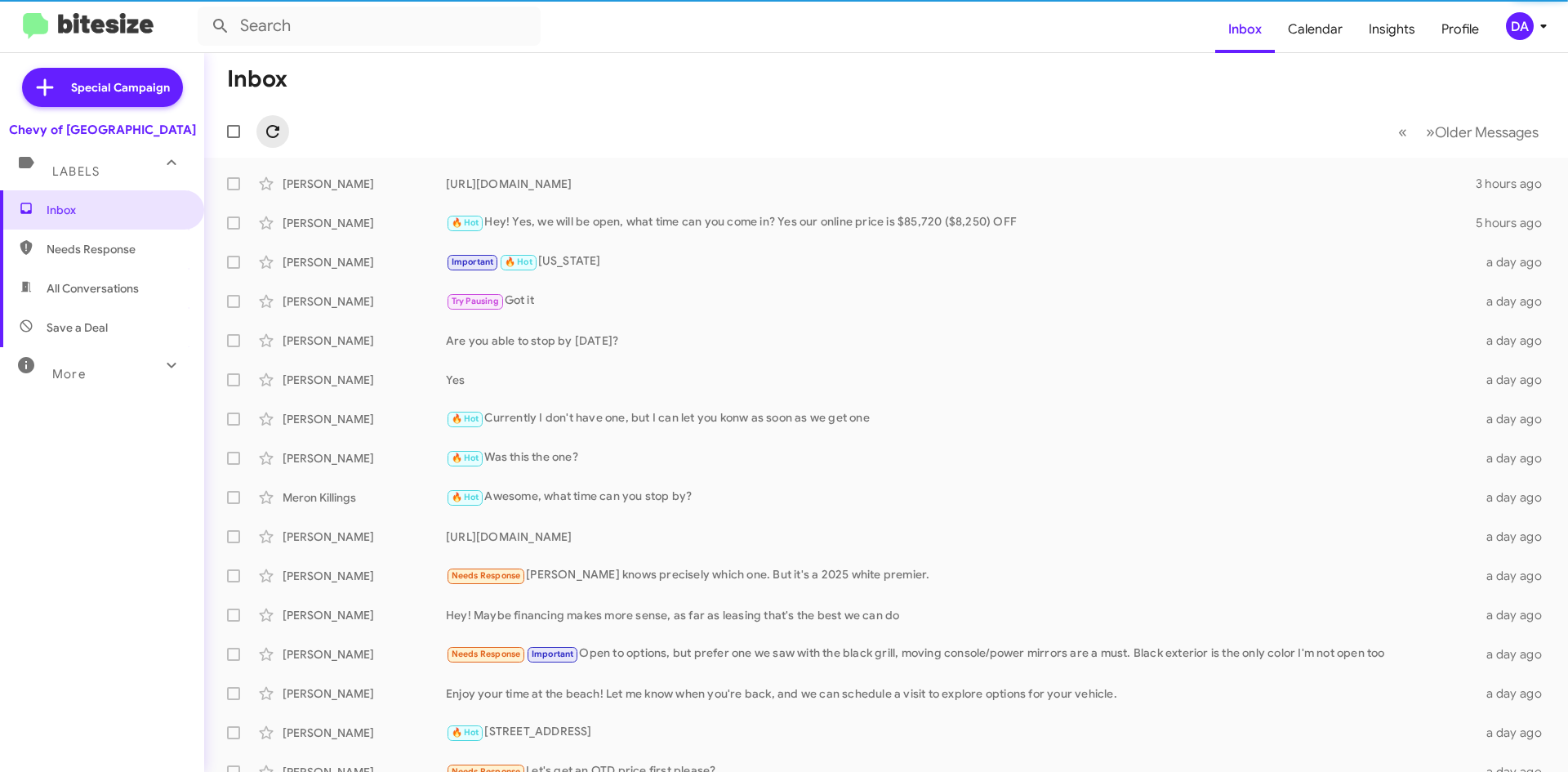
click at [281, 129] on icon at bounding box center [272, 131] width 19 height 19
